Goal: Complete application form

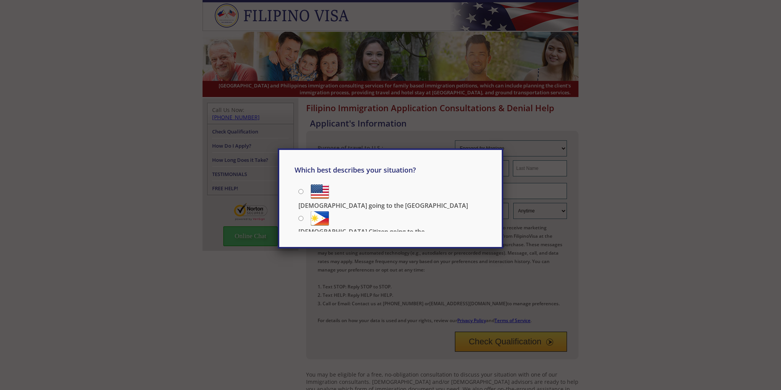
click at [377, 227] on p "[DEMOGRAPHIC_DATA] Citizen going to the [DEMOGRAPHIC_DATA]" at bounding box center [392, 235] width 188 height 17
click at [303, 217] on input "[DEMOGRAPHIC_DATA] Citizen going to the [DEMOGRAPHIC_DATA]" at bounding box center [300, 218] width 5 height 5
radio input "true"
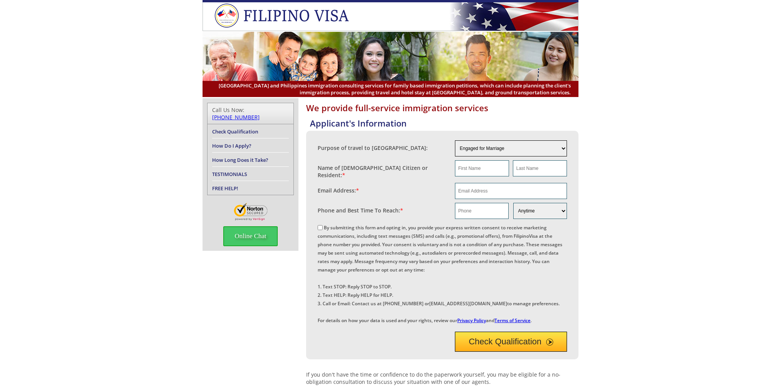
click at [564, 150] on select "Engaged for Marriage Already Married to U.S. Citizen / Resident For Short Term …" at bounding box center [511, 148] width 112 height 16
select select "3"
click at [455, 140] on select "Engaged for Marriage Already Married to U.S. Citizen / Resident For Short Term …" at bounding box center [511, 148] width 112 height 16
click at [489, 170] on input "text" at bounding box center [482, 168] width 54 height 16
type input "Aaron"
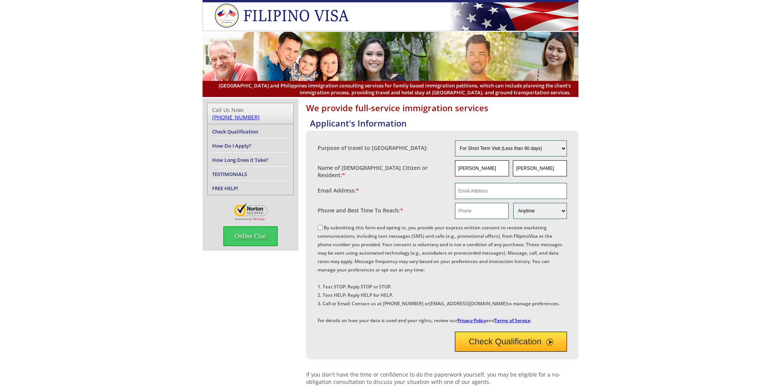
type input "Gillespie"
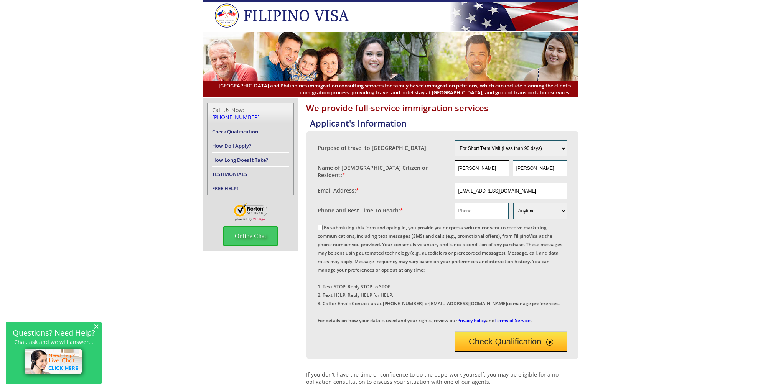
type input "ilag611@gmail.com"
type input "8439251231"
click at [559, 209] on select "Morning Afternoon Evening Weekend Anytime" at bounding box center [540, 211] width 54 height 16
select select "Afternoon"
click at [513, 203] on select "Morning Afternoon Evening Weekend Anytime" at bounding box center [540, 211] width 54 height 16
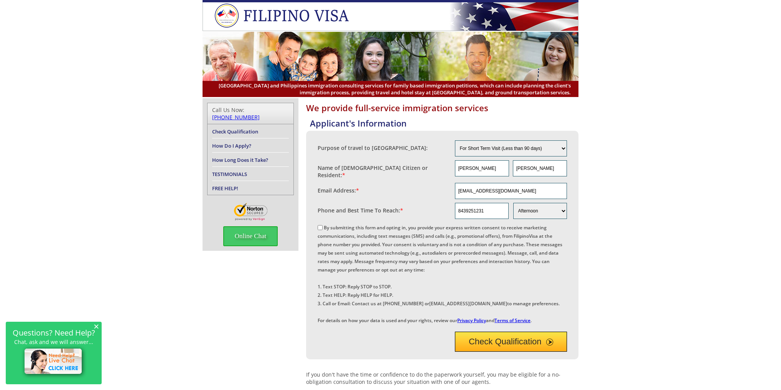
click at [321, 225] on input "By submitting this form and opting in, you provide your express written consent…" at bounding box center [320, 227] width 5 height 5
checkbox input "true"
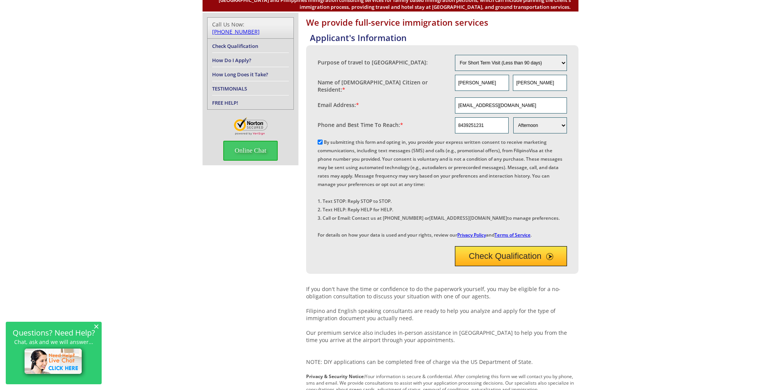
scroll to position [92, 0]
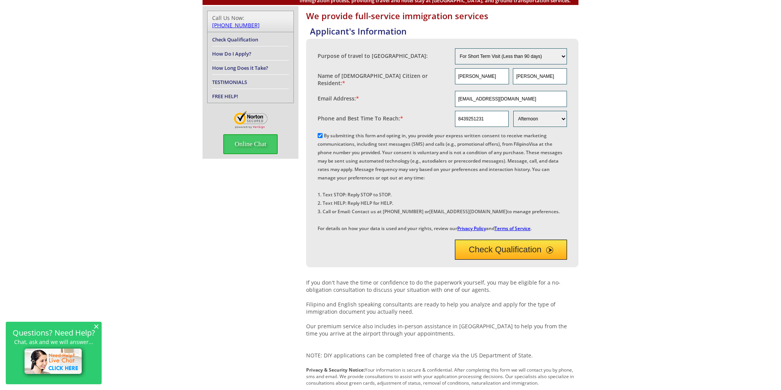
click at [523, 260] on button "Check Qualification" at bounding box center [511, 250] width 112 height 20
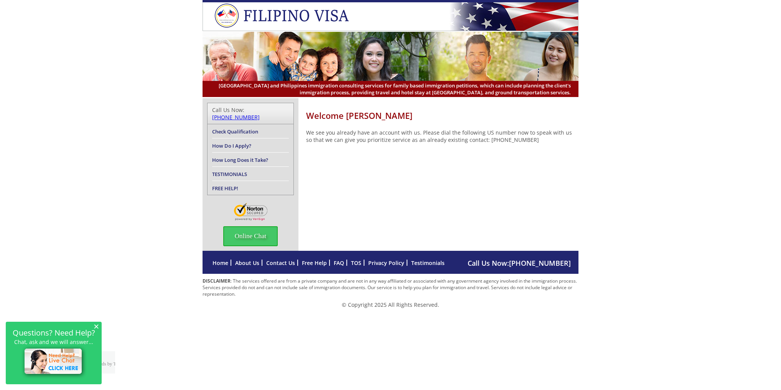
click at [284, 16] on img at bounding box center [285, 15] width 142 height 25
